Goal: Navigation & Orientation: Find specific page/section

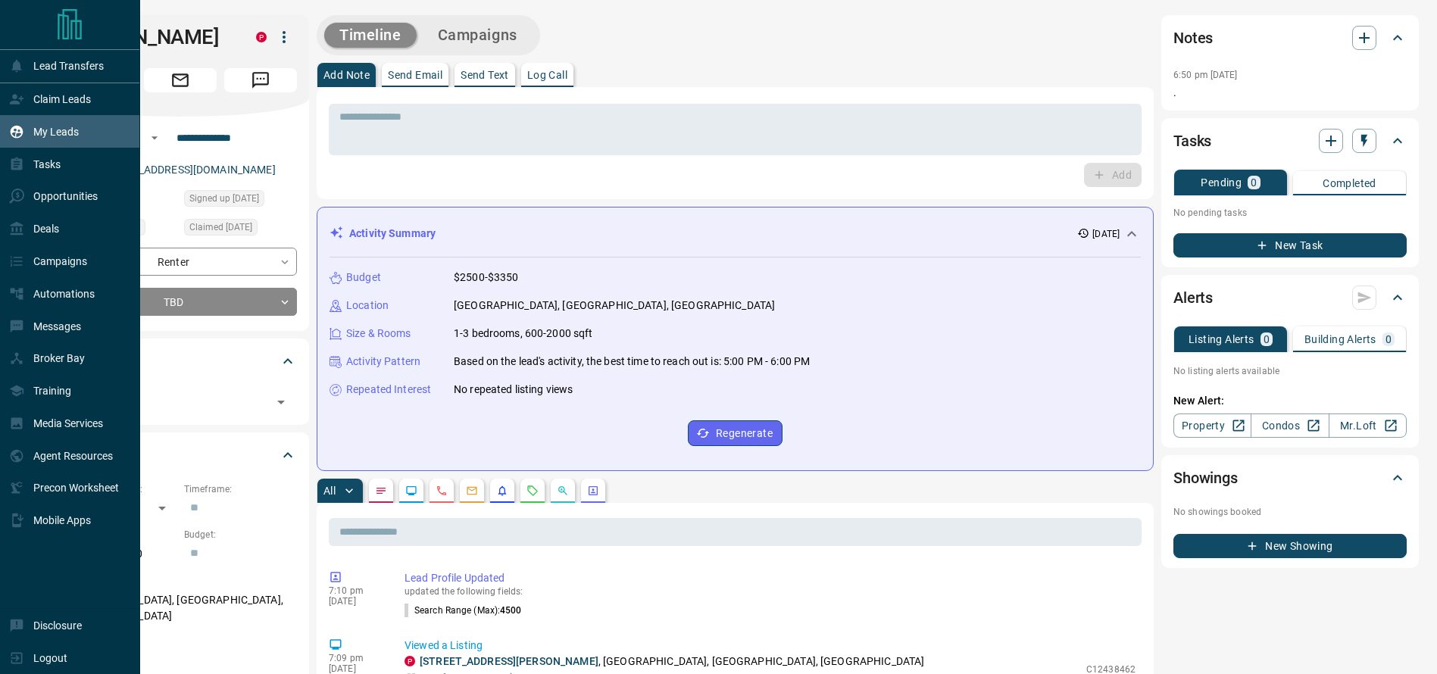
click at [39, 140] on div "My Leads" at bounding box center [44, 131] width 70 height 25
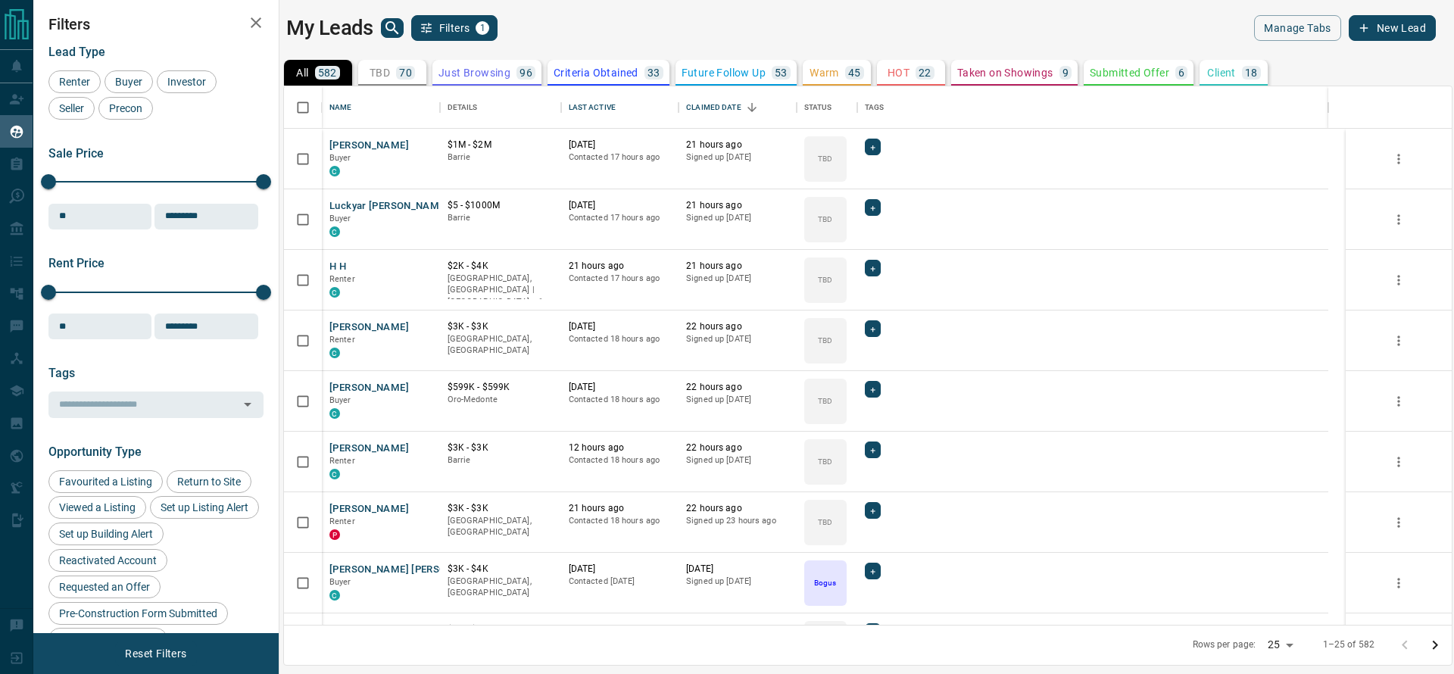
scroll to position [521, 1150]
click at [395, 23] on icon "search button" at bounding box center [392, 28] width 18 height 18
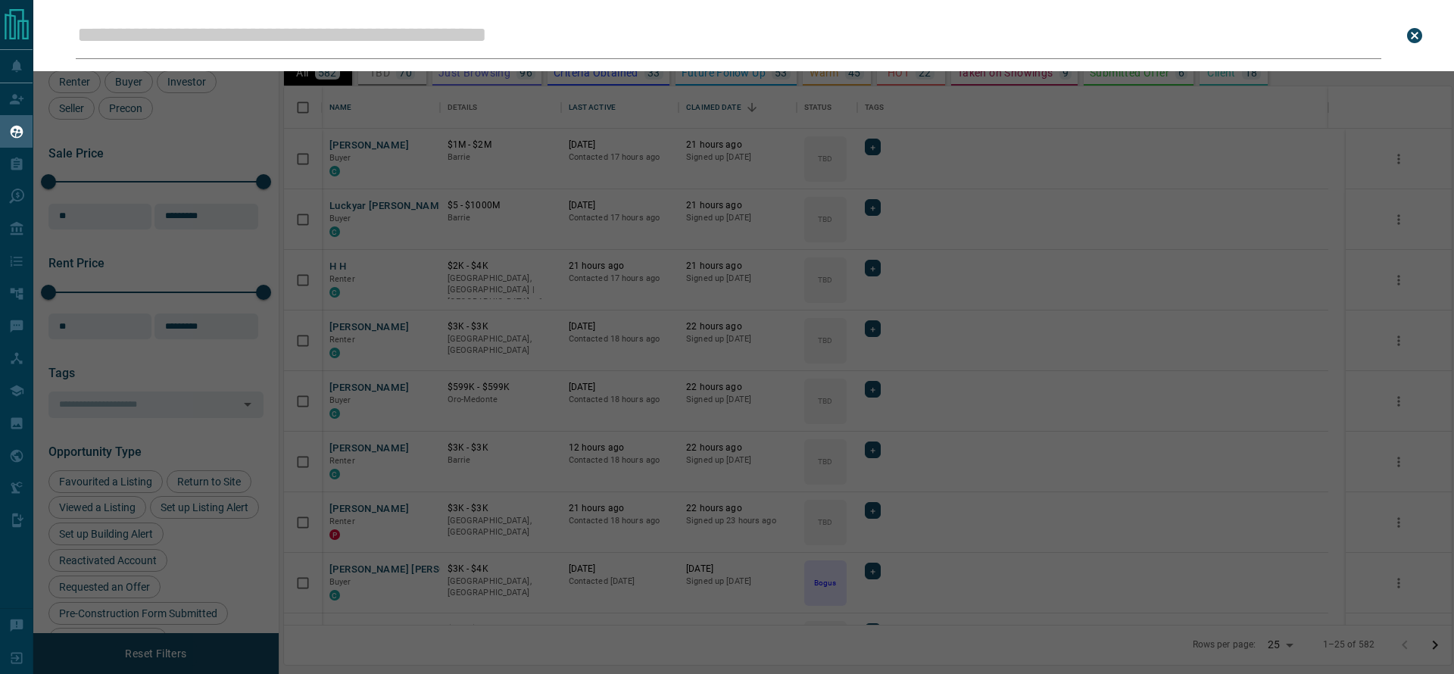
click at [363, 509] on div "Leads Search Bar Search for a lead by name, email, phone, or id" at bounding box center [760, 337] width 1454 height 674
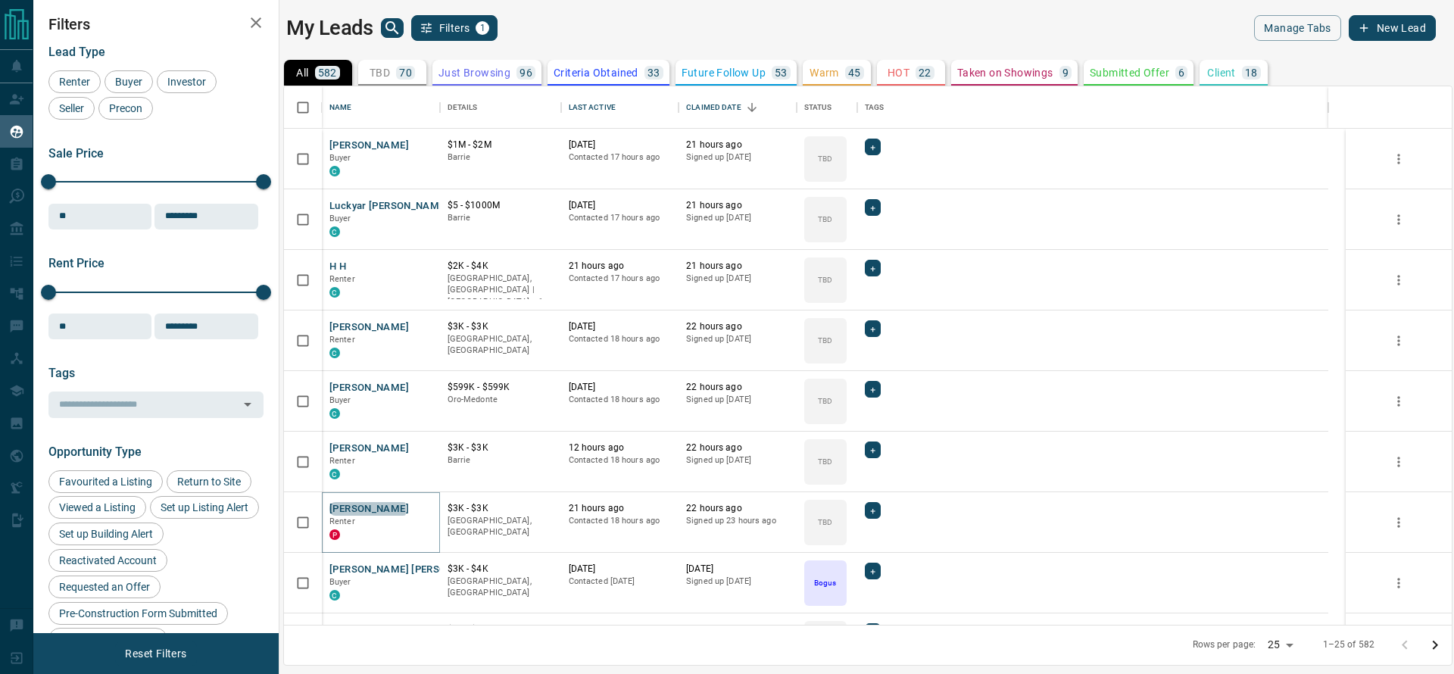
click at [367, 509] on button "[PERSON_NAME]" at bounding box center [369, 509] width 80 height 14
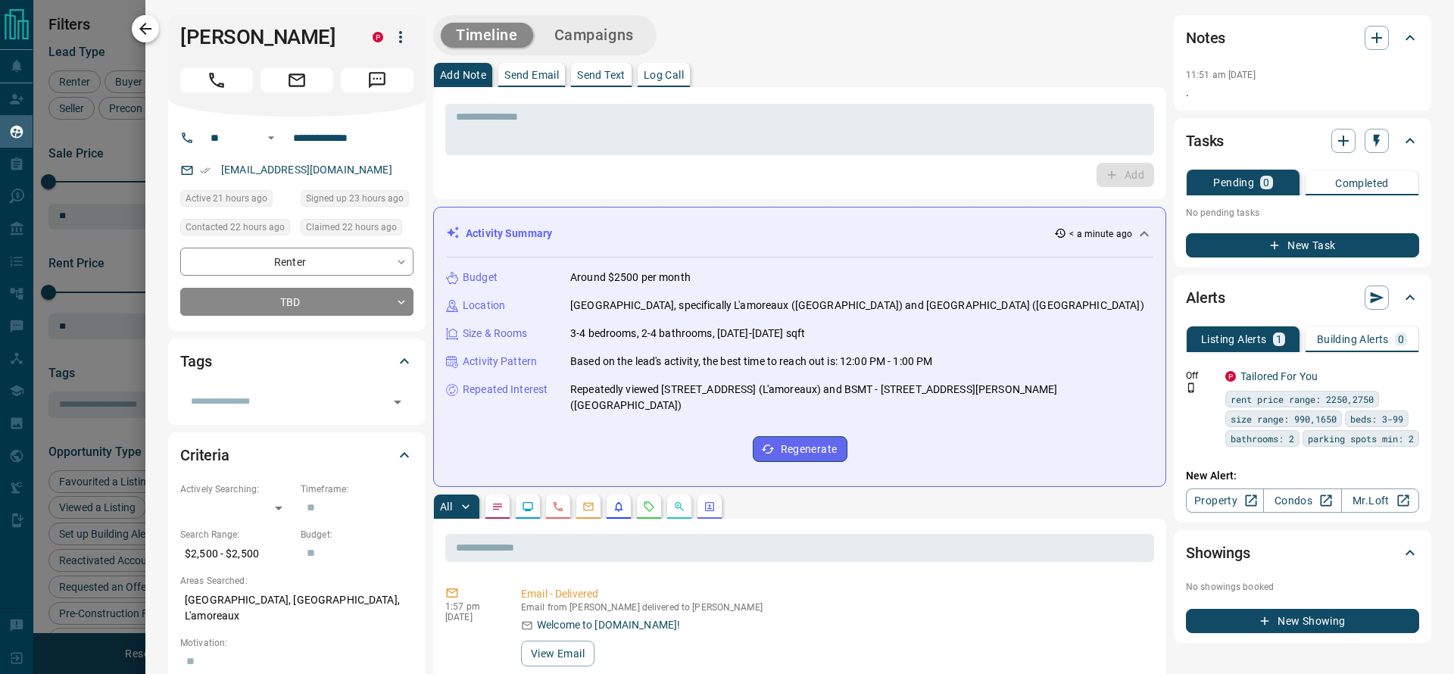
click at [140, 27] on icon "button" at bounding box center [145, 29] width 18 height 18
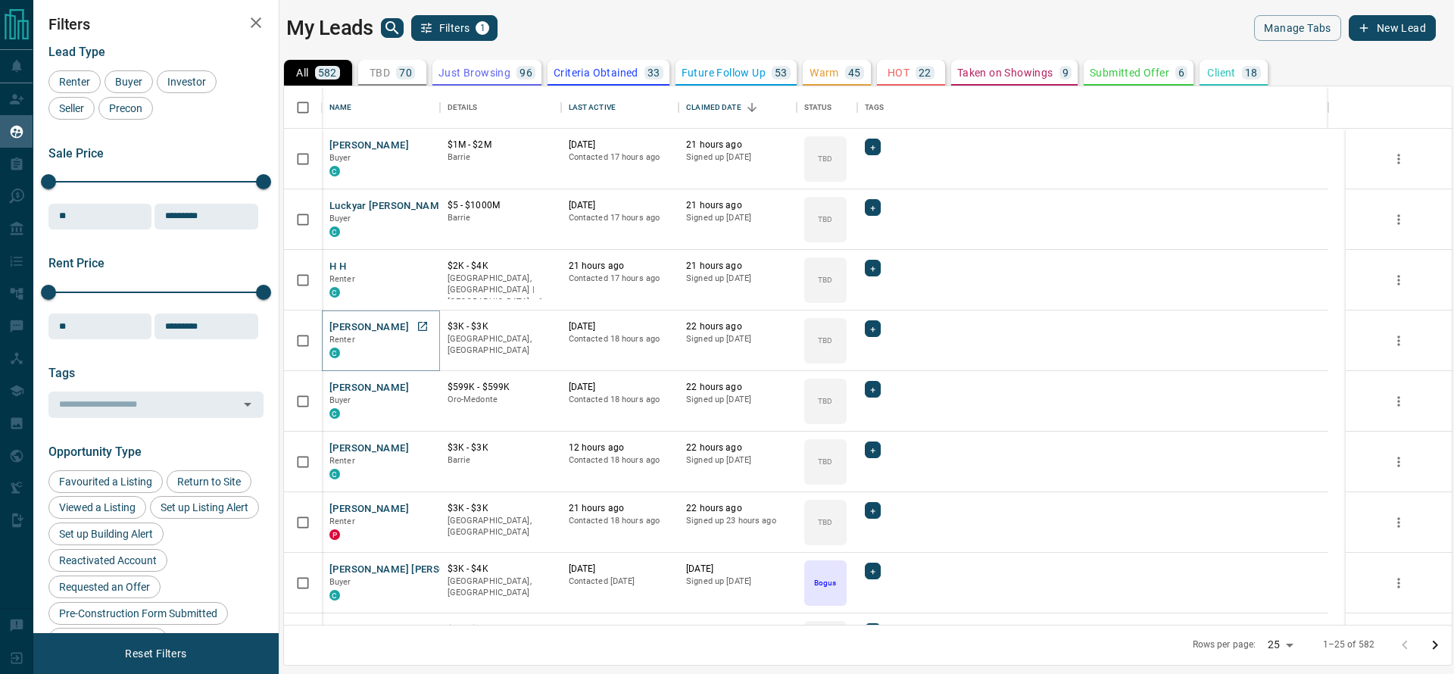
click at [362, 332] on button "[PERSON_NAME]" at bounding box center [369, 327] width 80 height 14
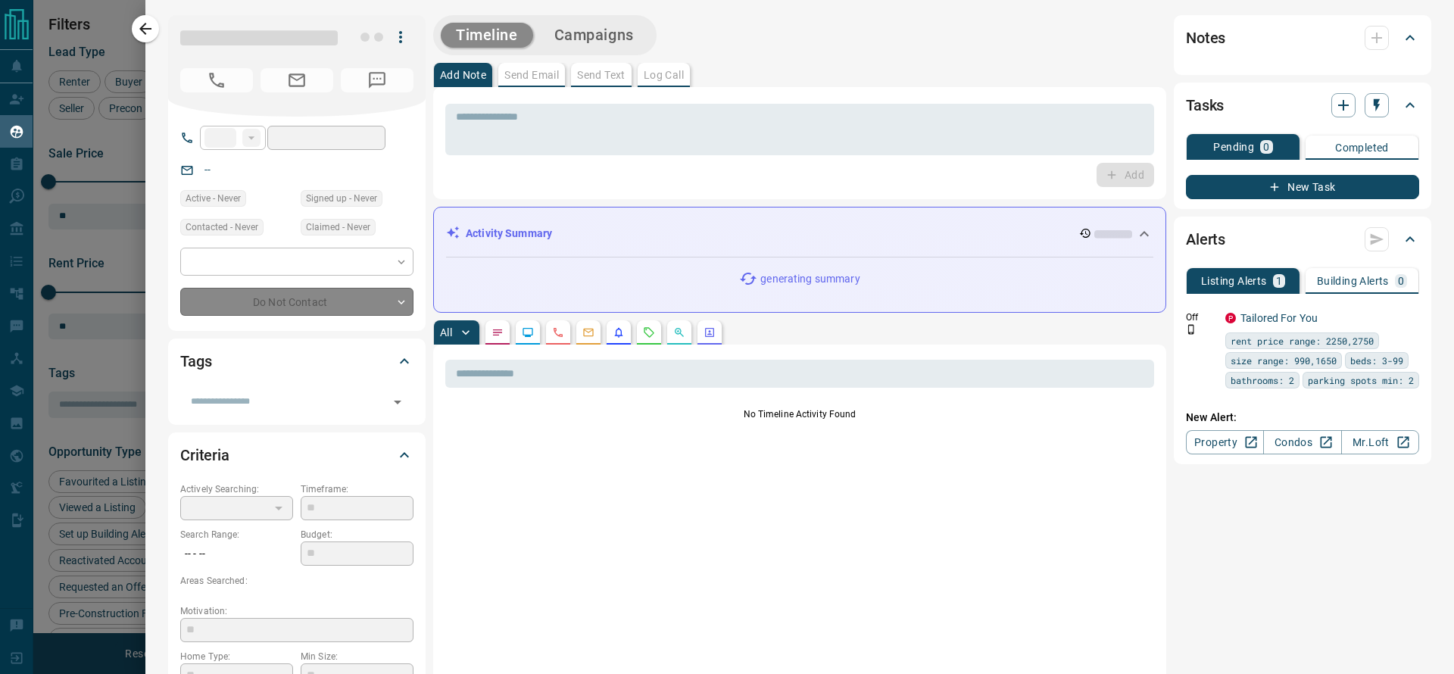
type input "**"
type input "**********"
type input "**"
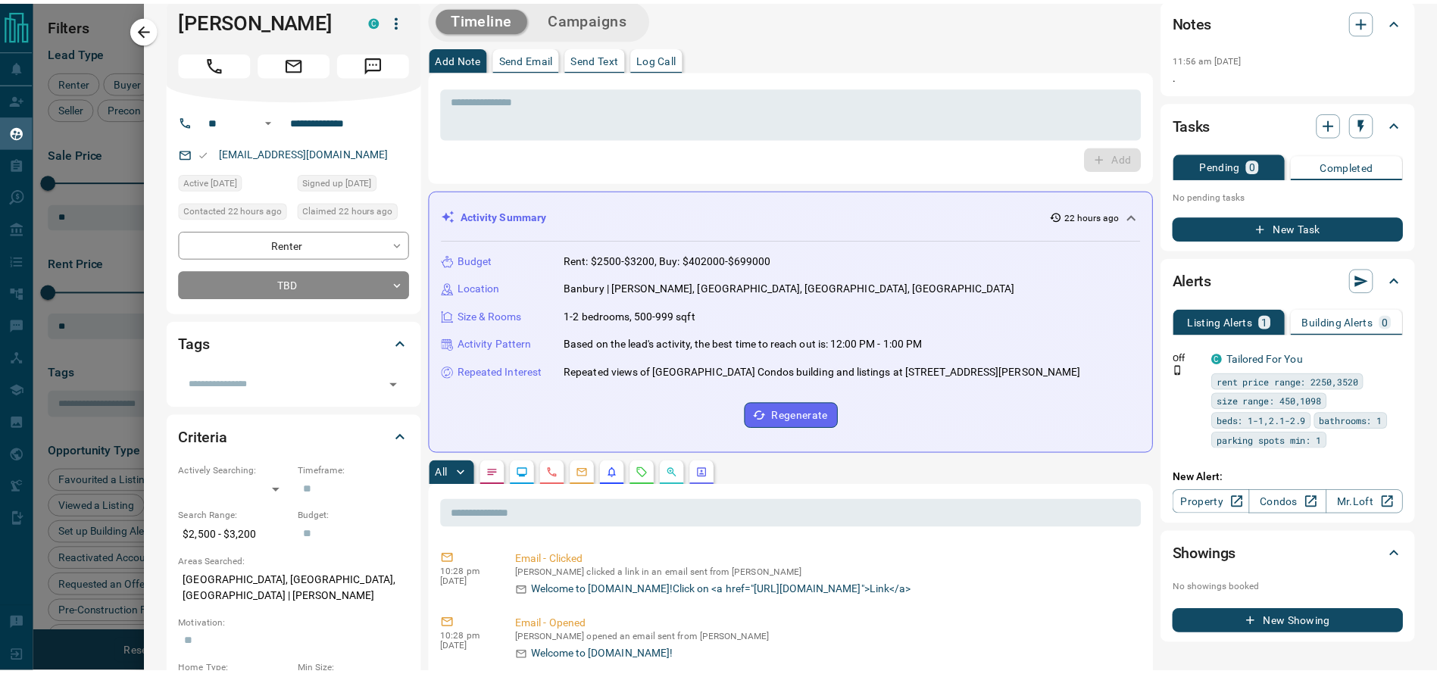
scroll to position [0, 0]
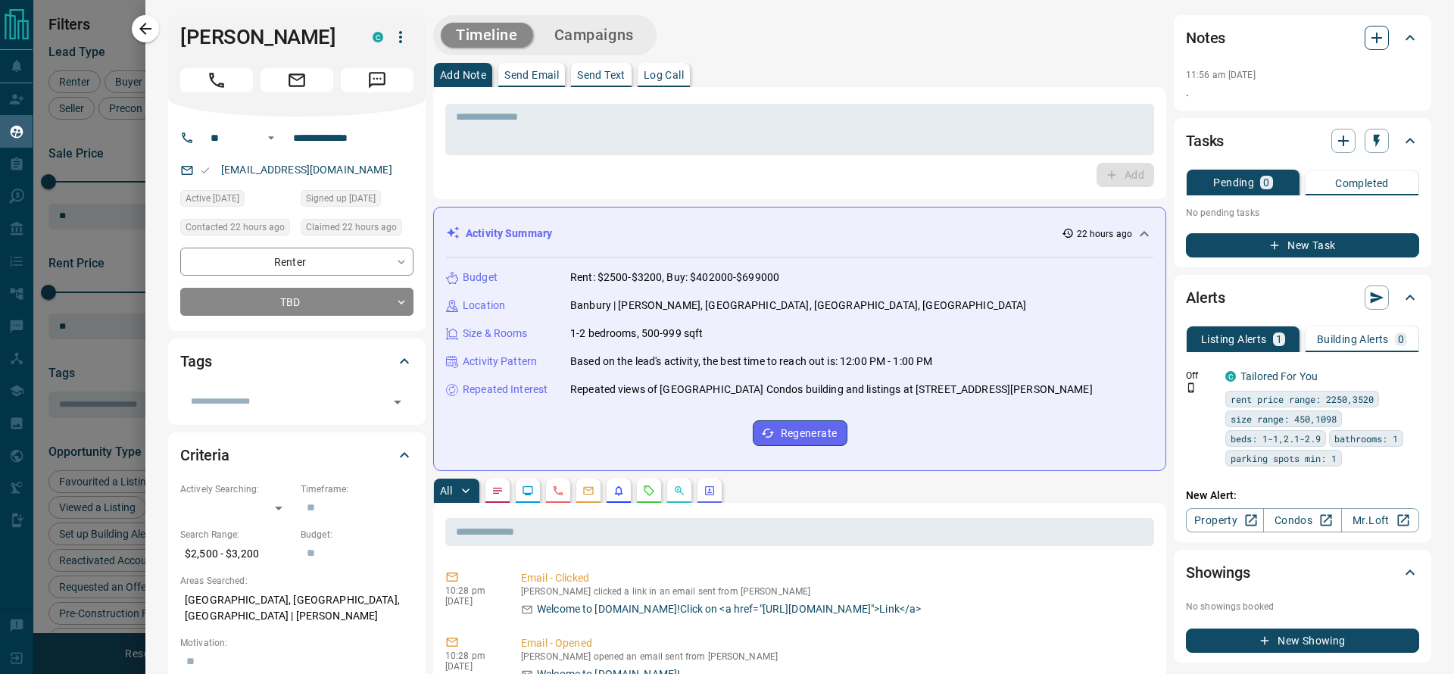
click at [1372, 34] on icon "button" at bounding box center [1377, 38] width 11 height 11
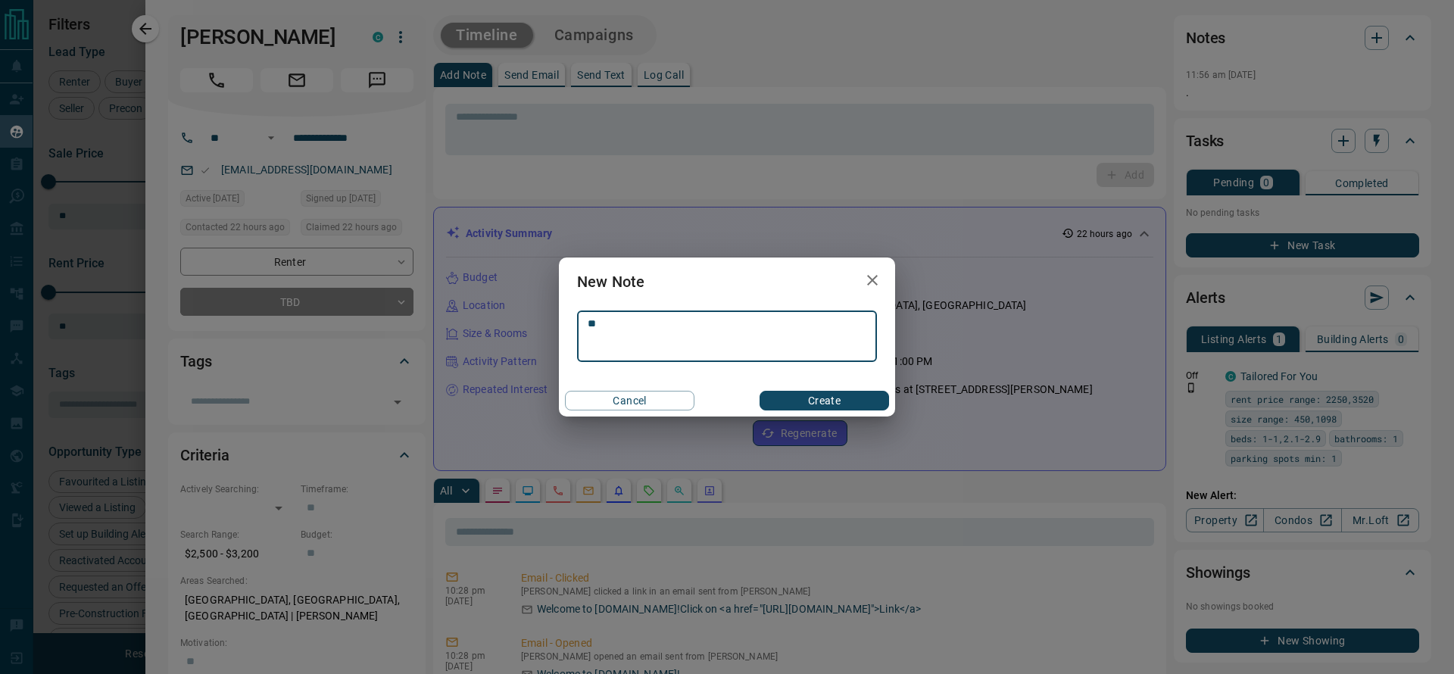
type textarea "*"
type textarea "**********"
click at [793, 406] on button "Create" at bounding box center [825, 401] width 130 height 20
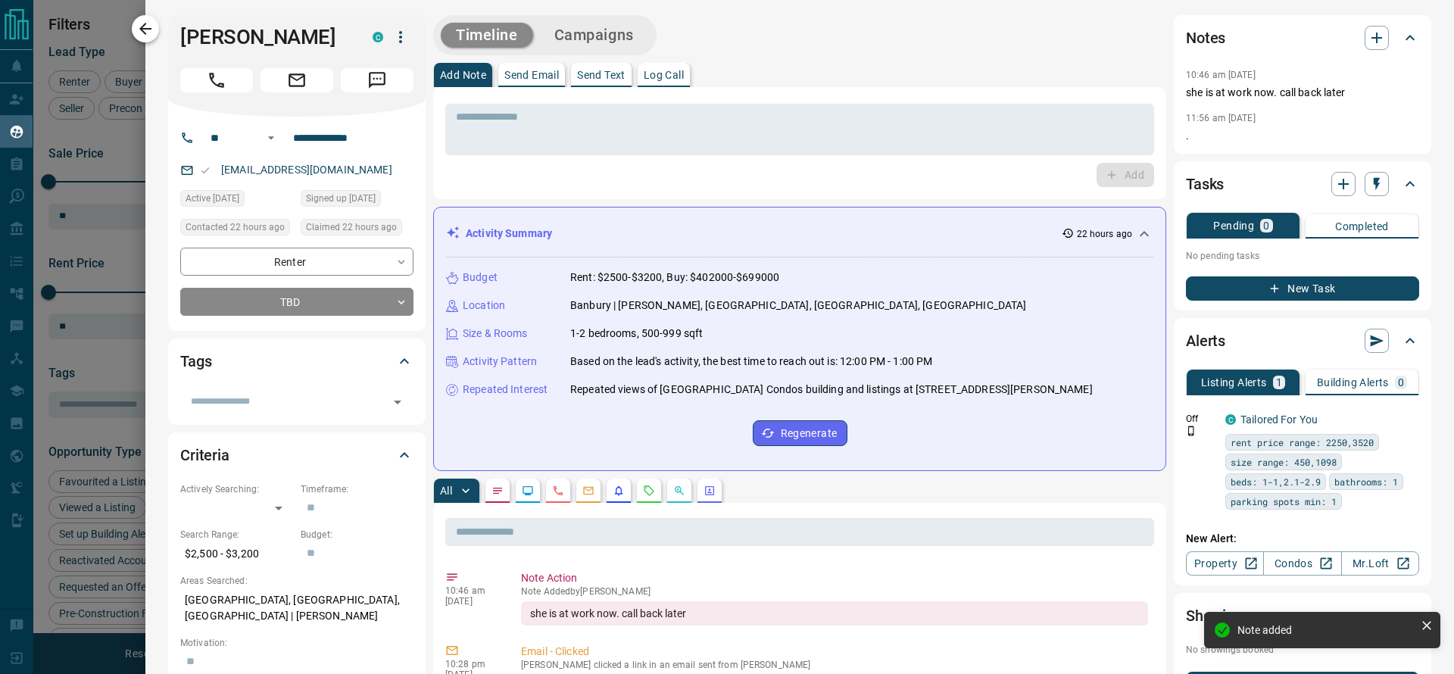
click at [145, 23] on icon "button" at bounding box center [145, 29] width 12 height 12
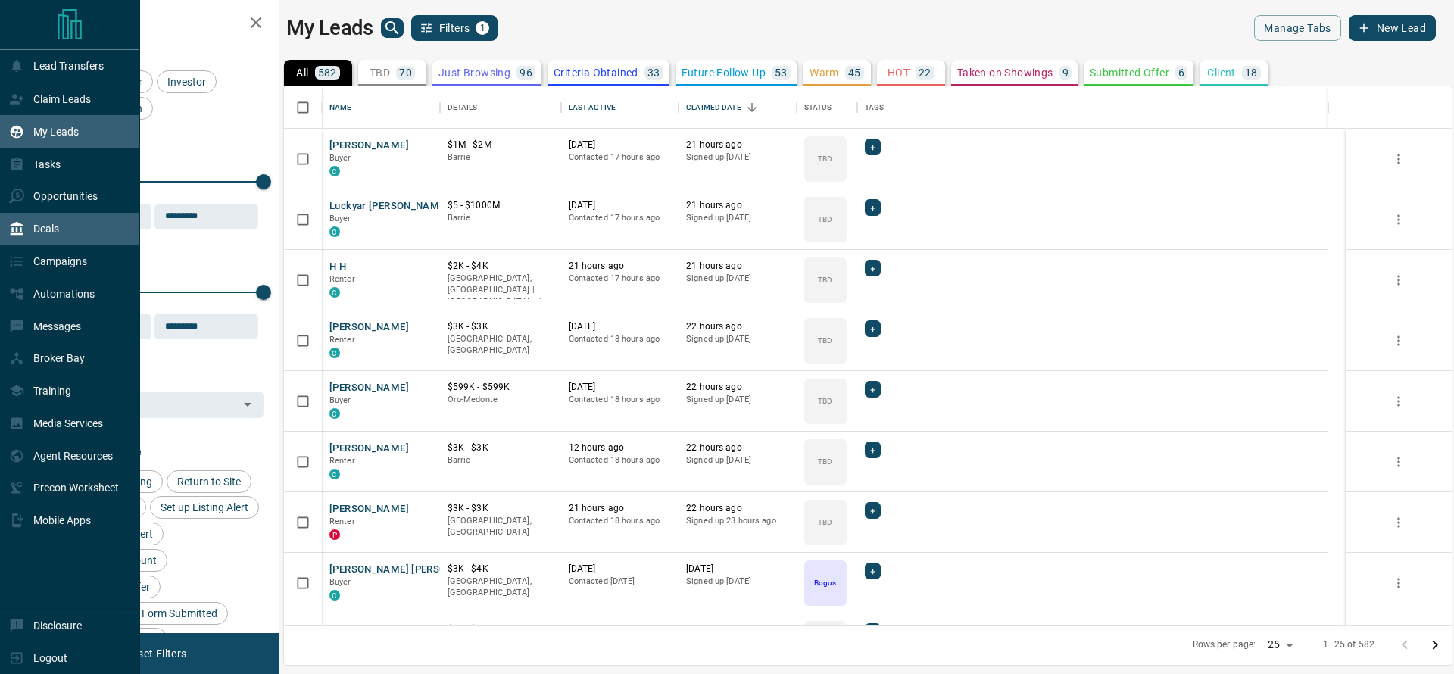
click at [46, 227] on p "Deals" at bounding box center [46, 229] width 26 height 12
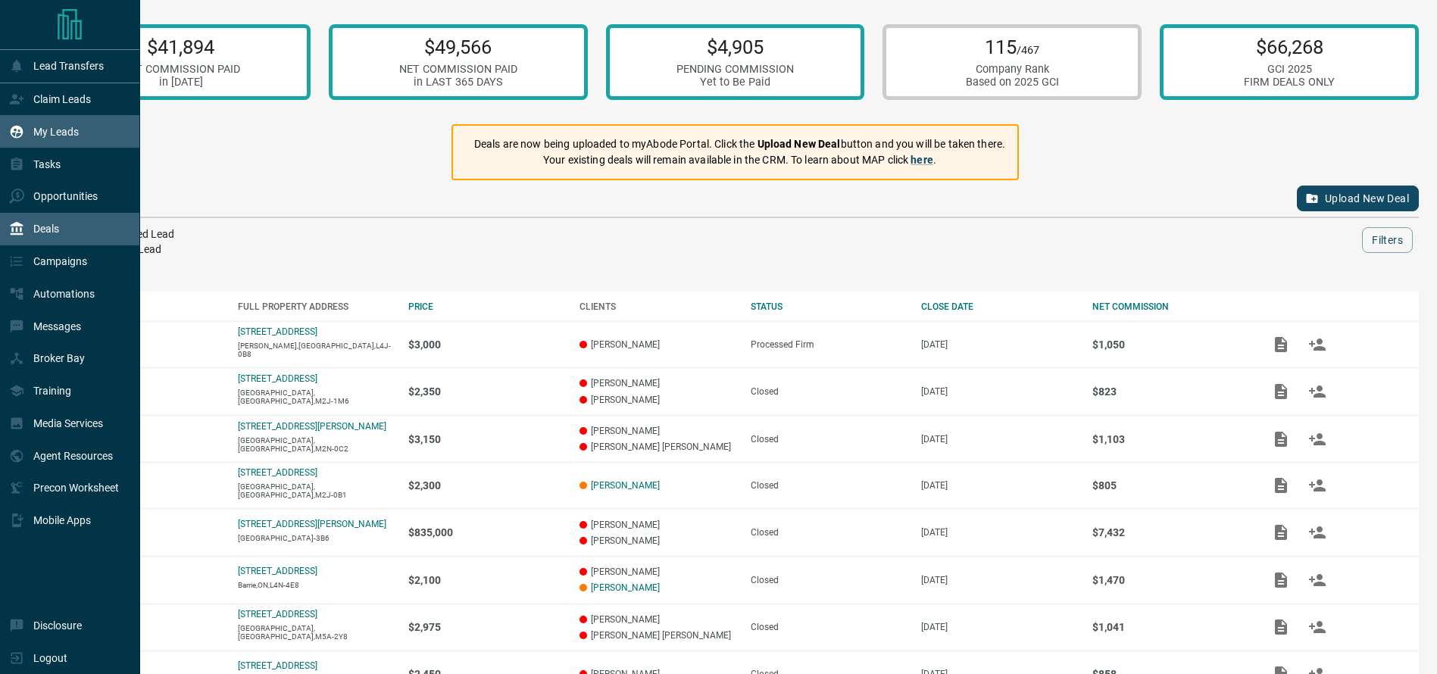
click at [17, 128] on icon at bounding box center [17, 132] width 13 height 13
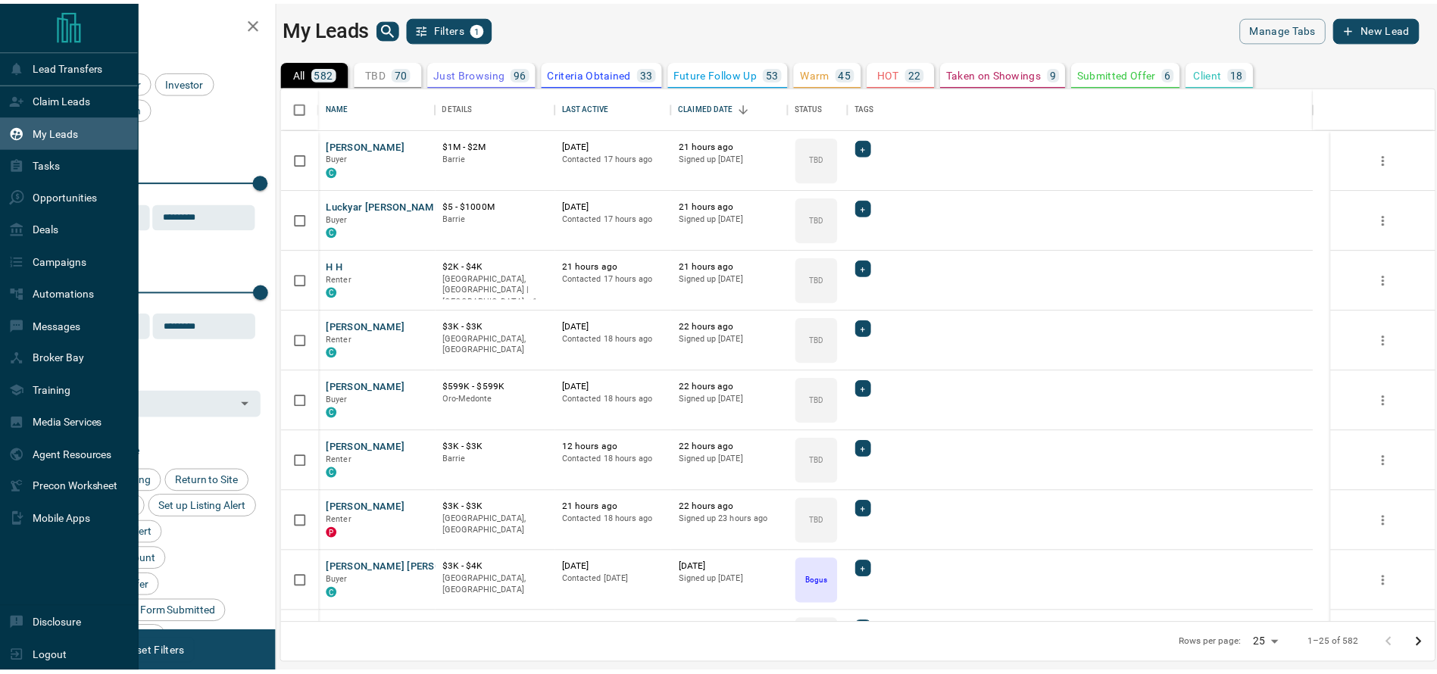
scroll to position [521, 1150]
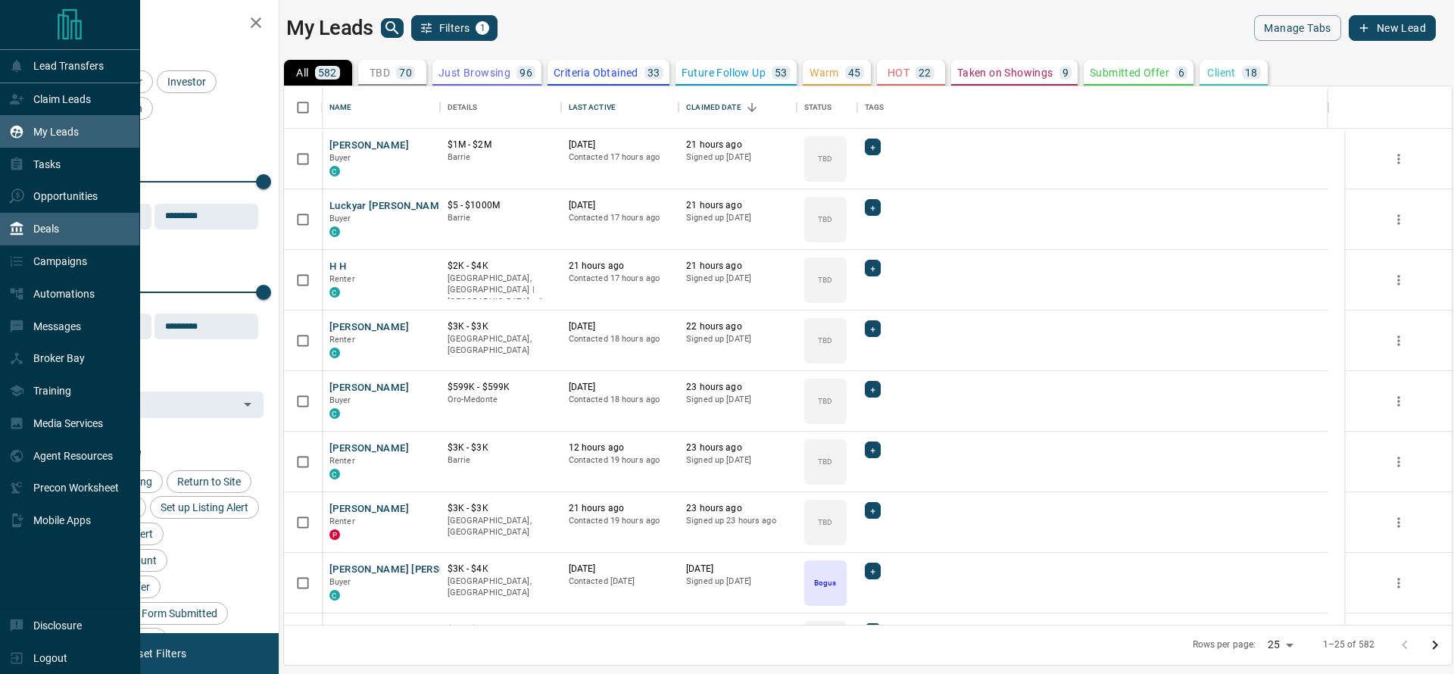
click at [22, 224] on div "Deals" at bounding box center [34, 229] width 50 height 25
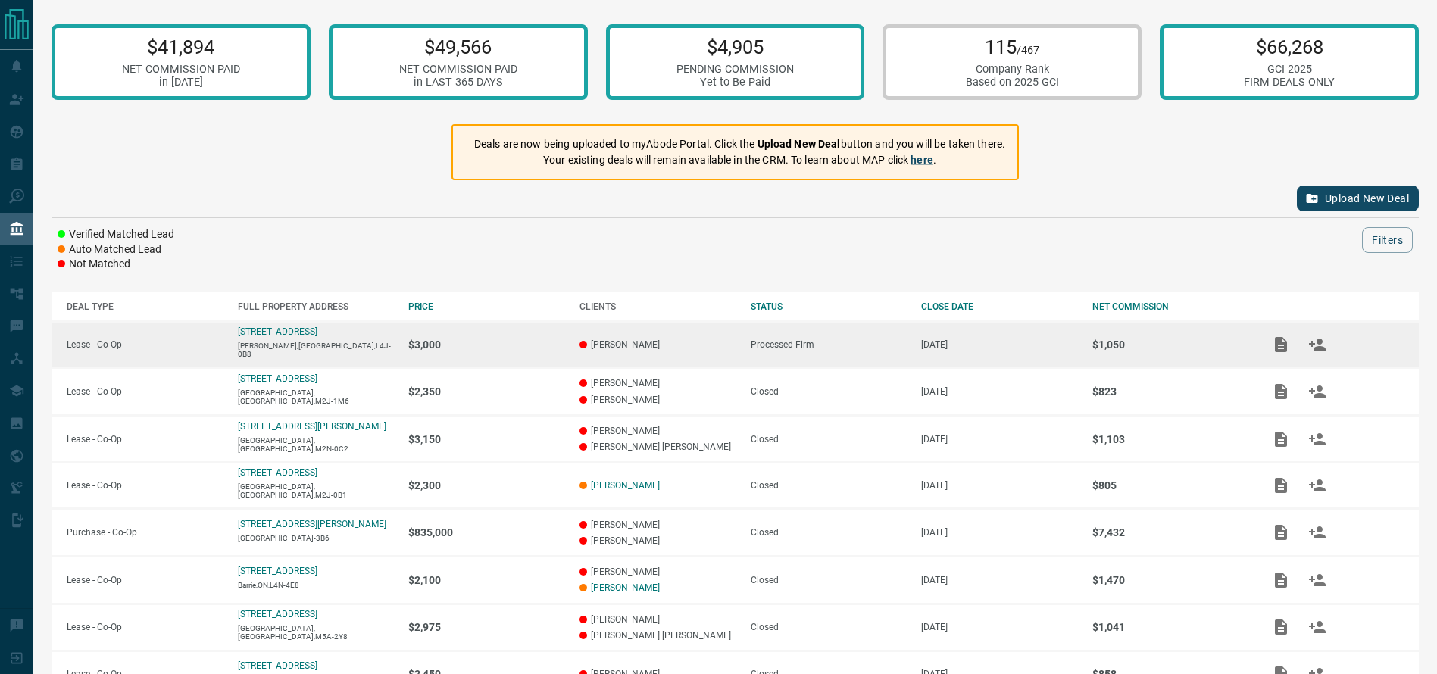
click at [187, 335] on td "Lease - Co-Op" at bounding box center [136, 345] width 171 height 46
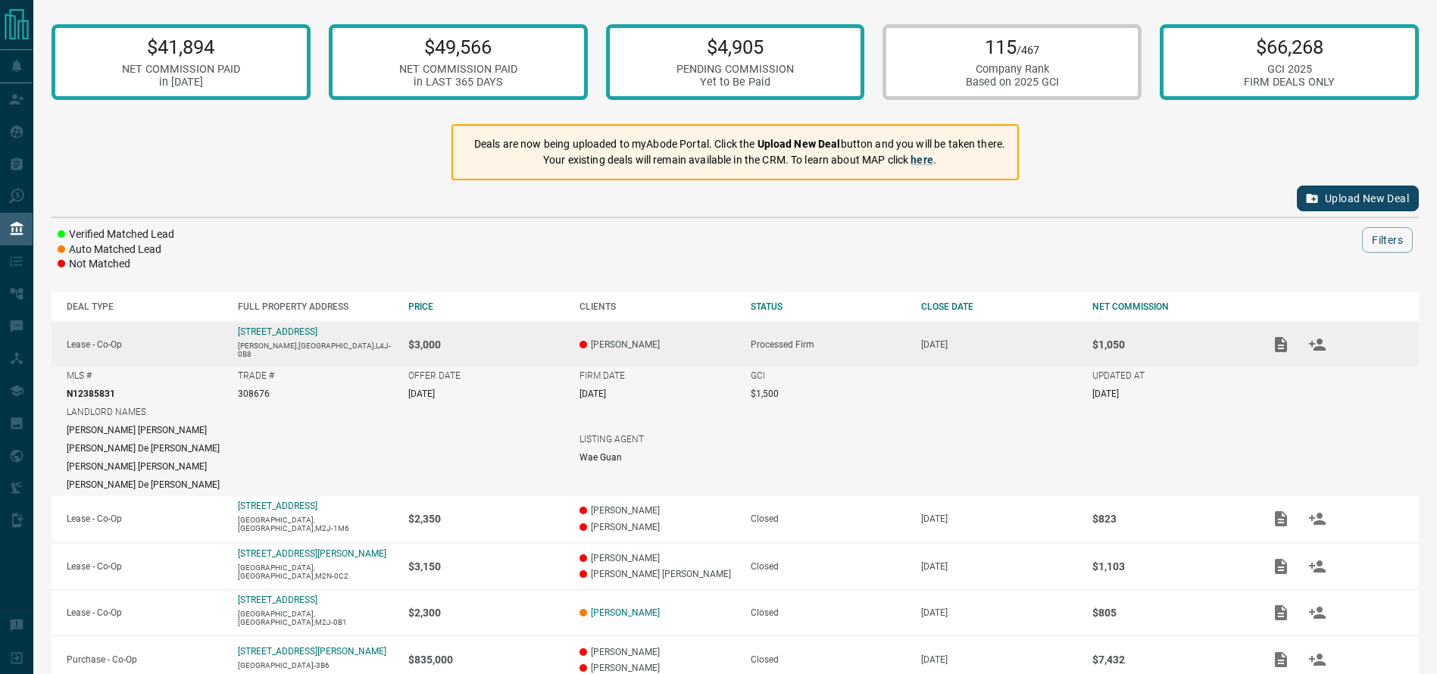
click at [187, 335] on td "Lease - Co-Op" at bounding box center [136, 344] width 171 height 45
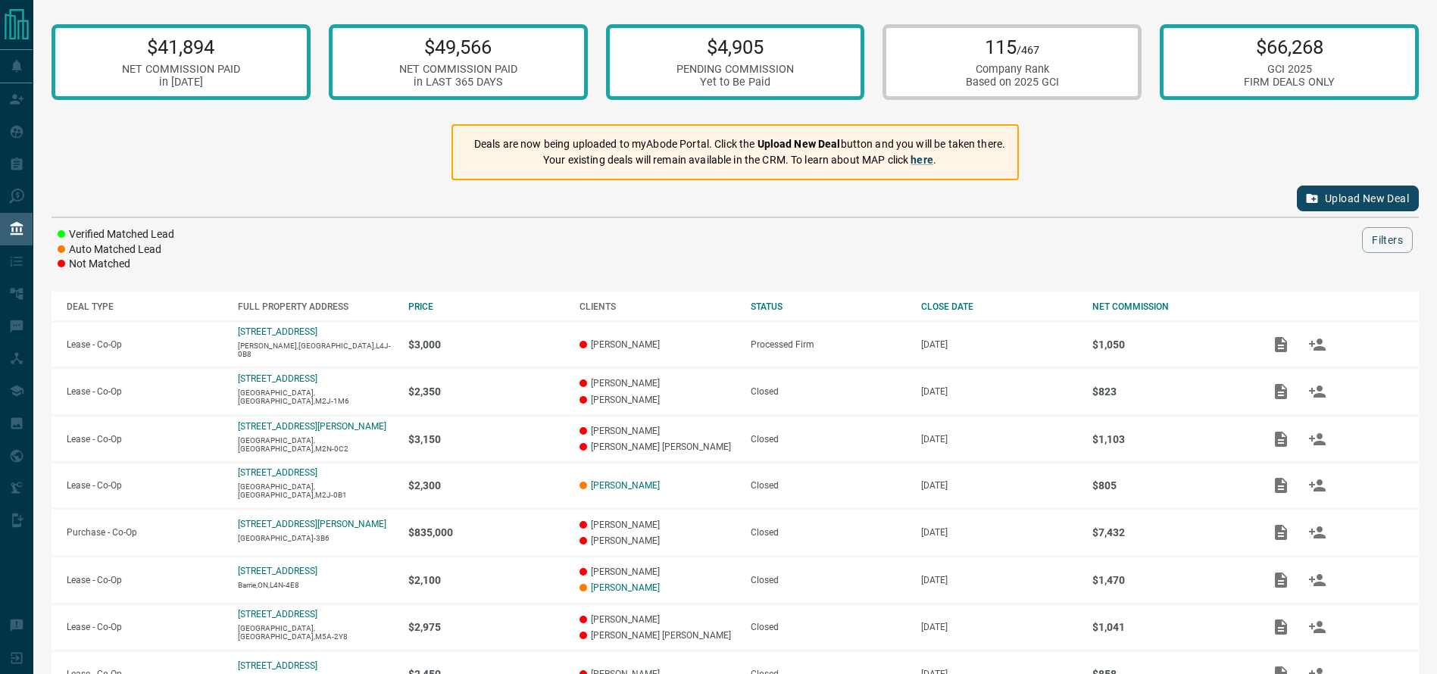
click at [241, 240] on div at bounding box center [781, 240] width 1160 height 26
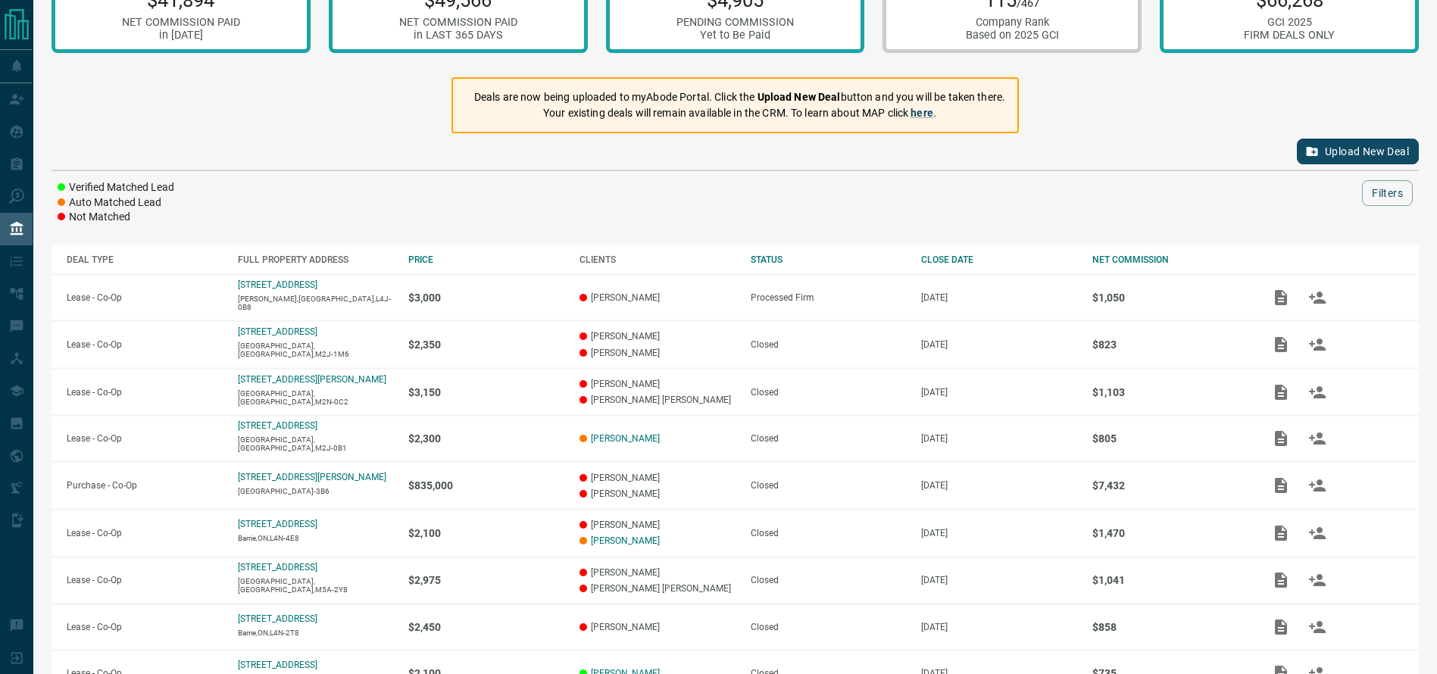
scroll to position [42, 0]
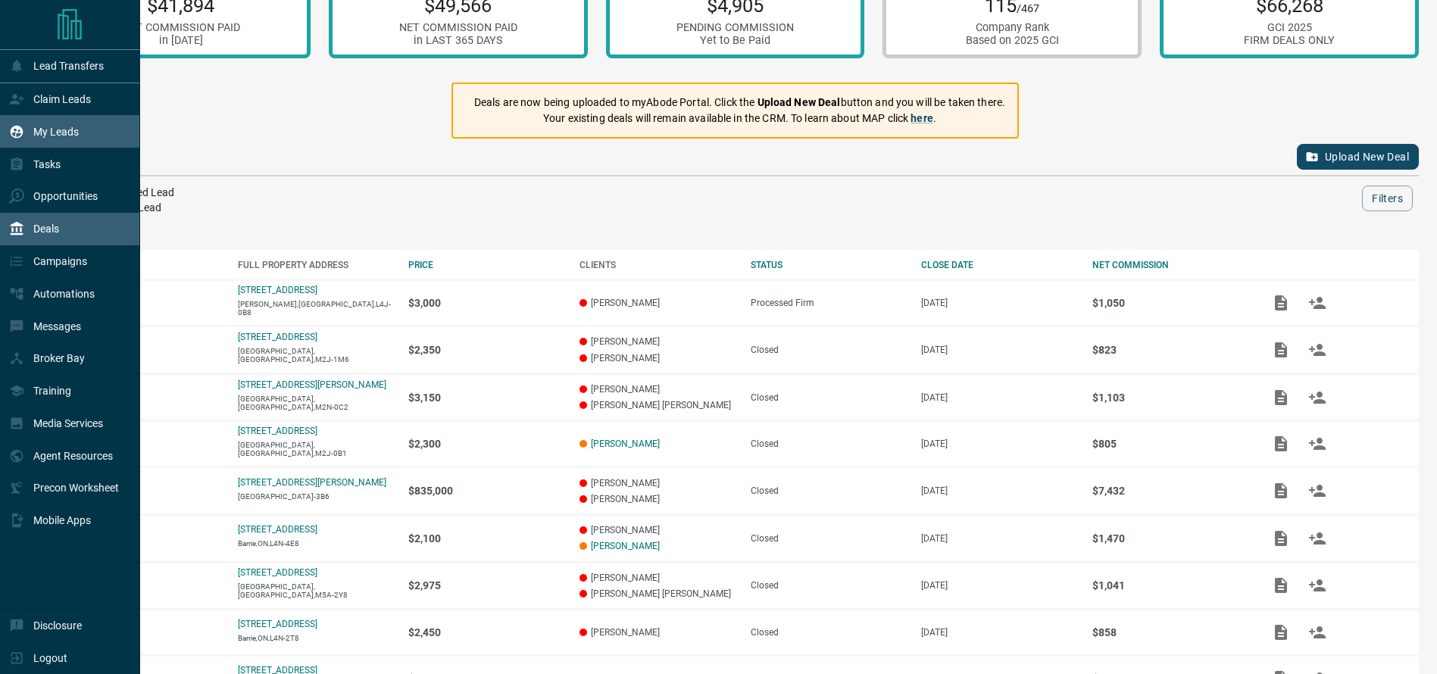
click at [14, 141] on div "My Leads" at bounding box center [44, 131] width 70 height 25
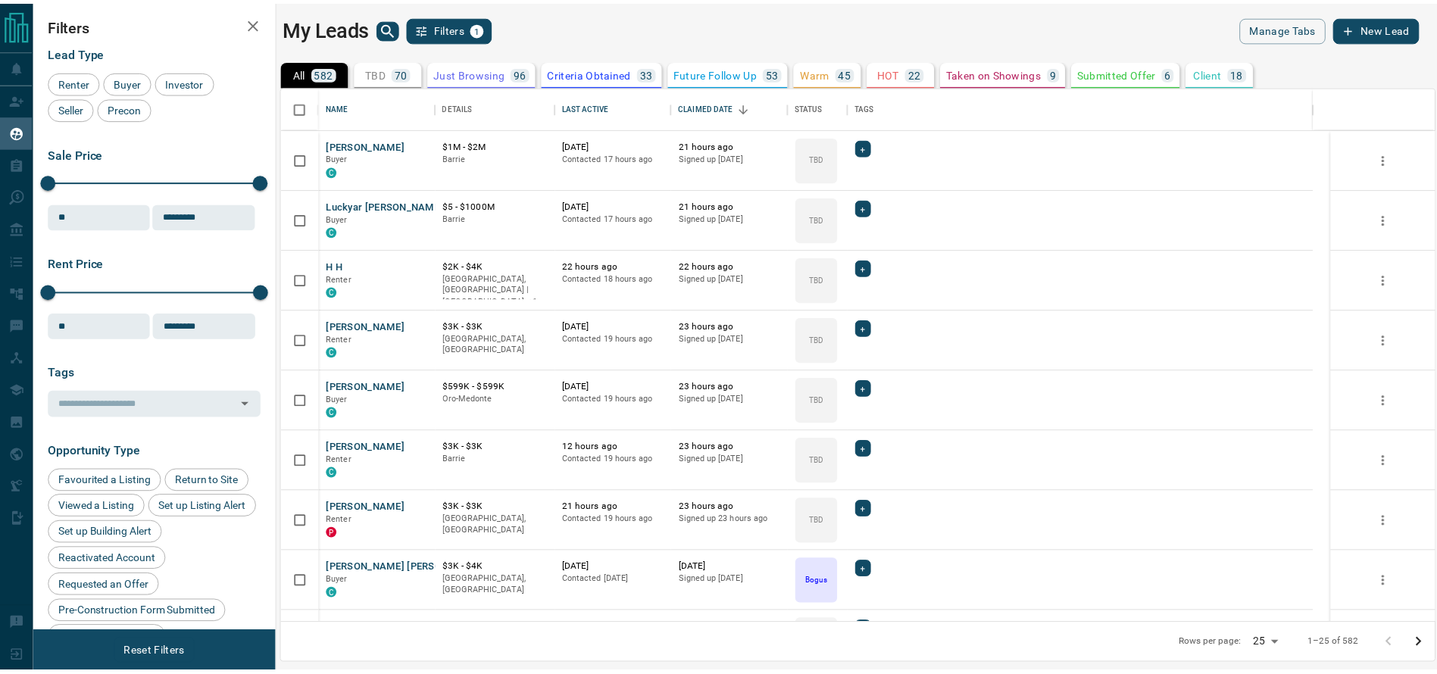
scroll to position [521, 1150]
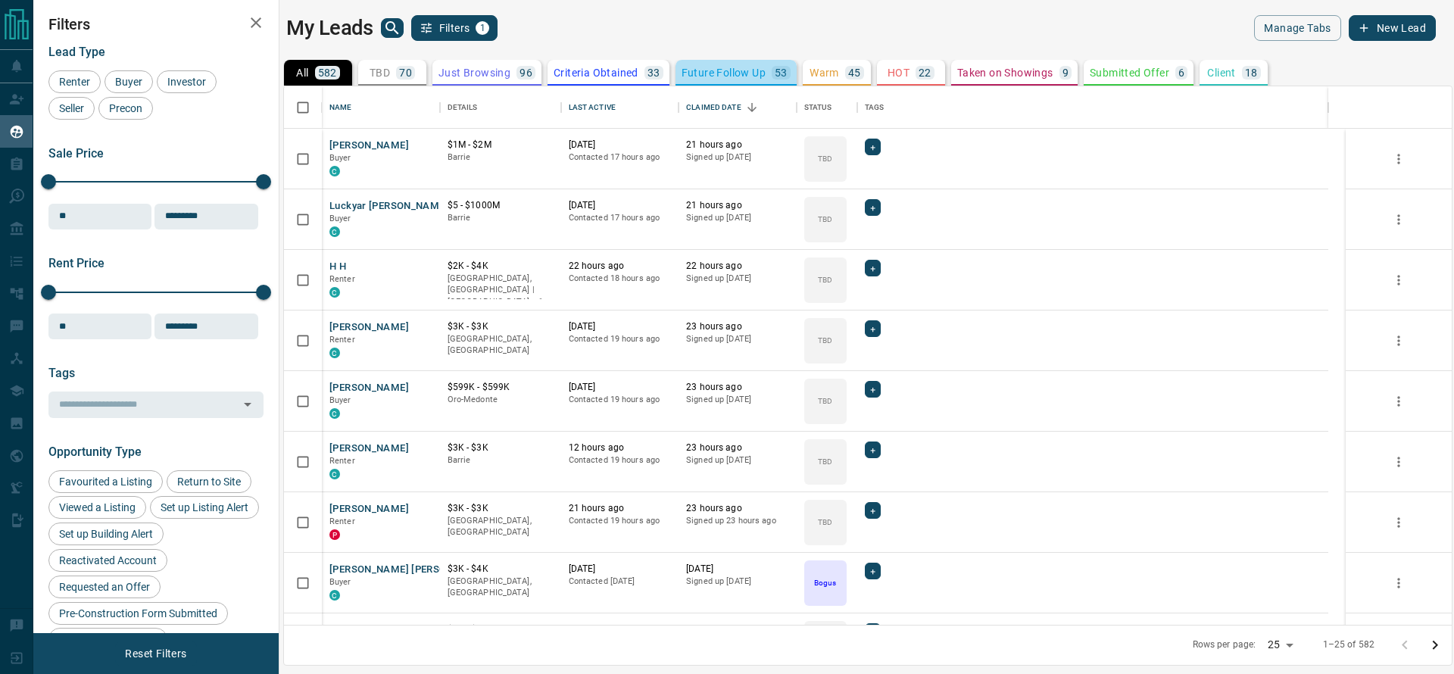
click at [731, 79] on div "Future Follow Up 53" at bounding box center [736, 73] width 109 height 14
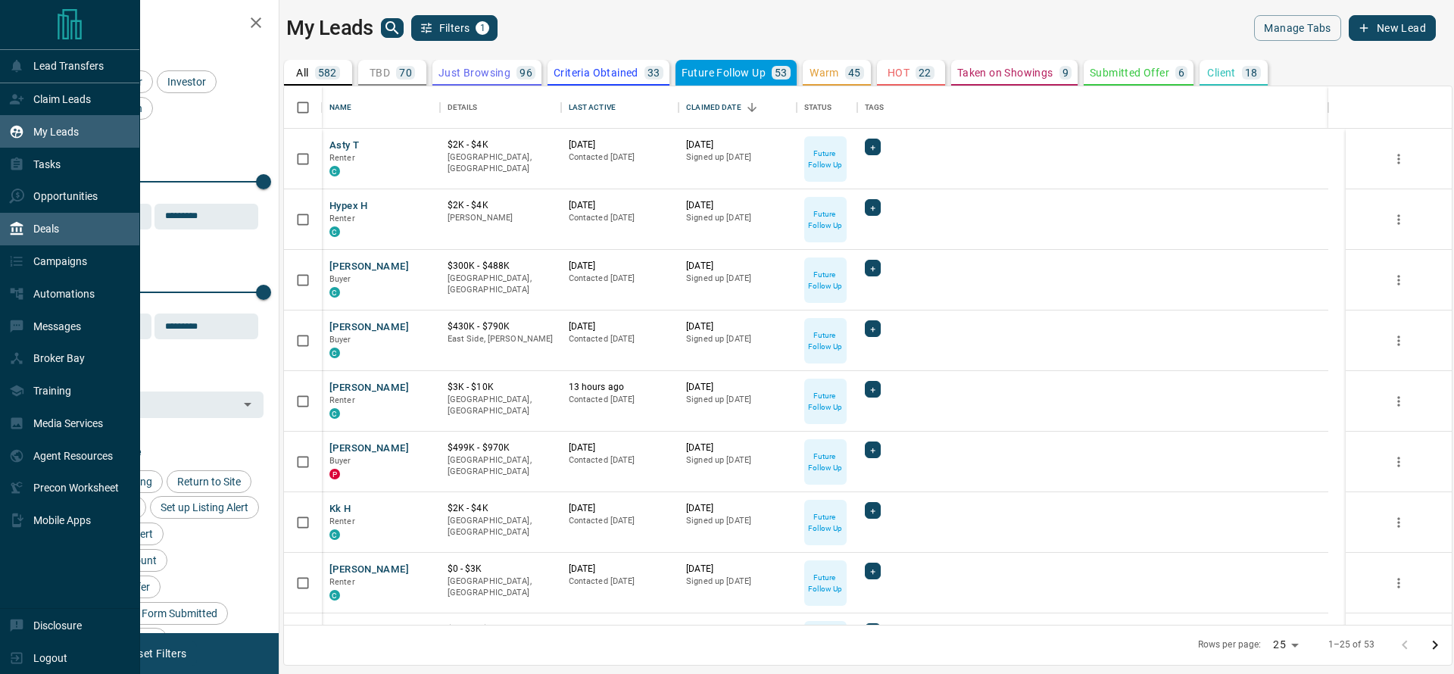
click at [38, 242] on div "Deals" at bounding box center [34, 229] width 50 height 25
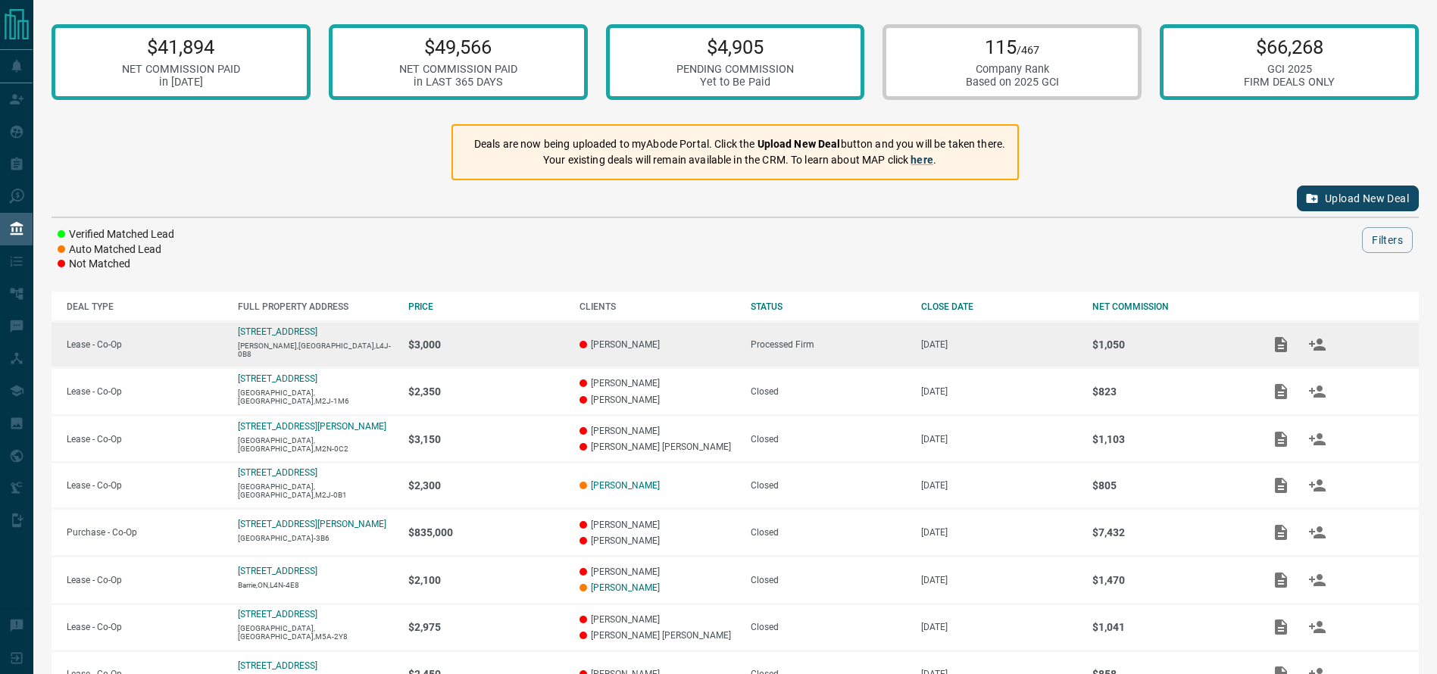
click at [518, 355] on td "$3,000" at bounding box center [478, 345] width 171 height 46
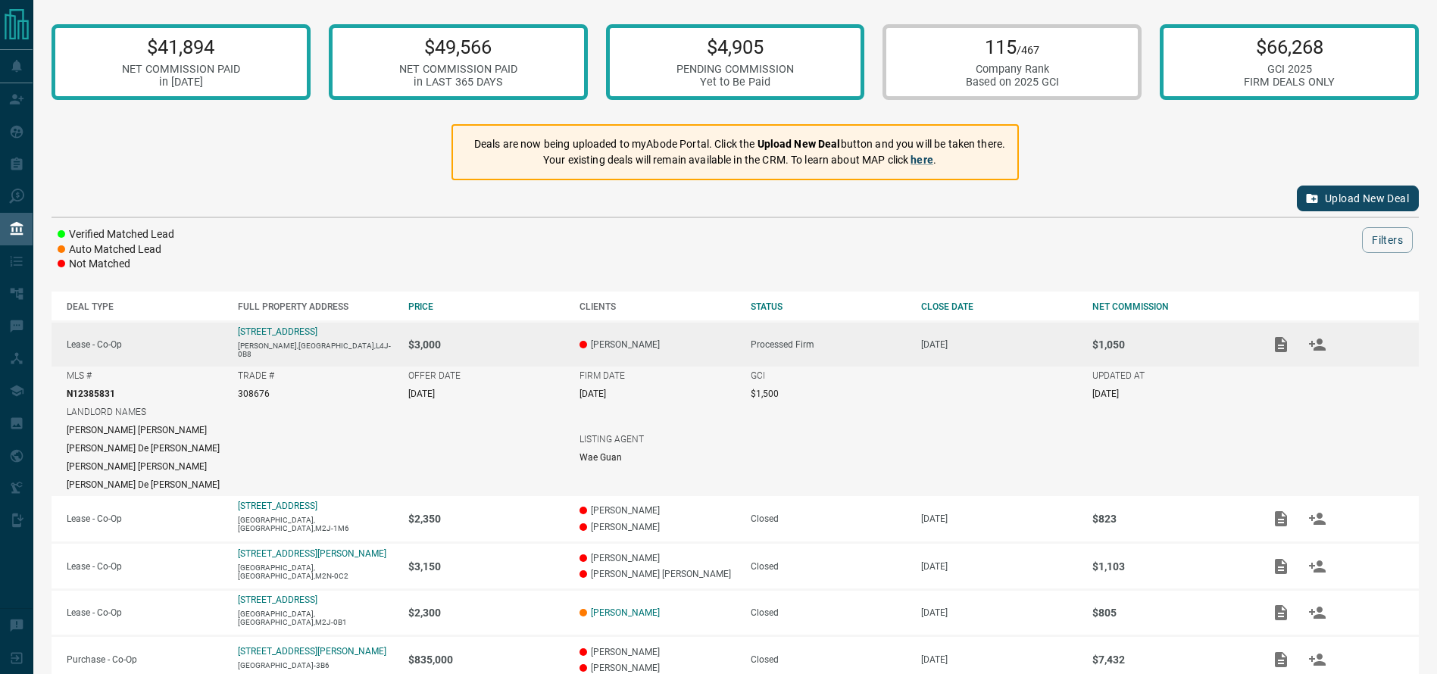
click at [97, 392] on p "N12385831" at bounding box center [91, 394] width 48 height 11
copy p "N12385831"
